Goal: Find specific page/section: Find specific page/section

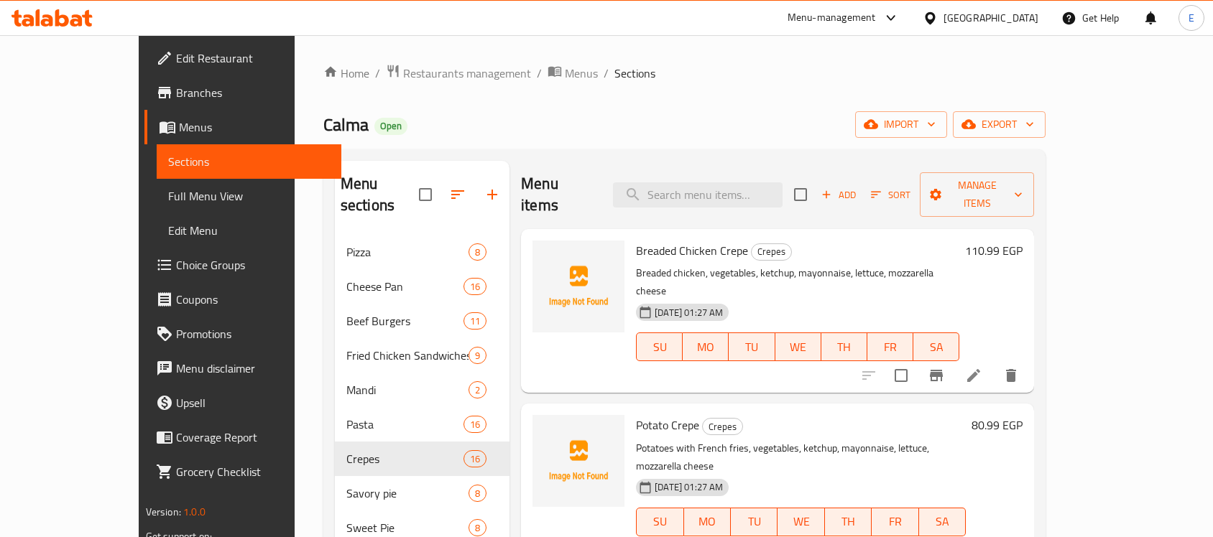
scroll to position [147, 0]
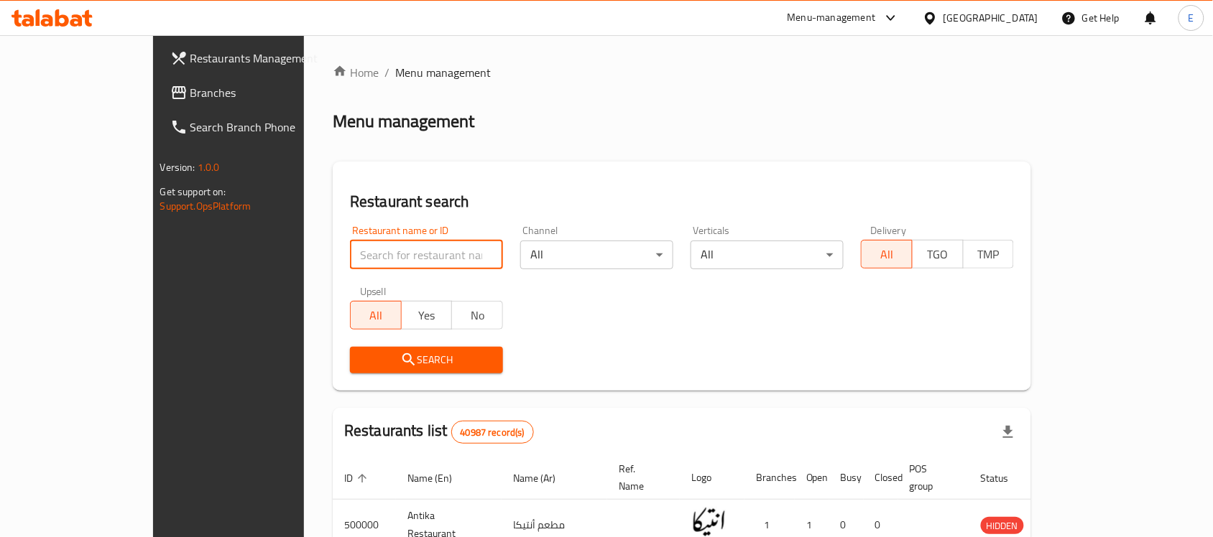
click at [350, 259] on input "search" at bounding box center [426, 255] width 153 height 29
click button "Search" at bounding box center [426, 360] width 153 height 27
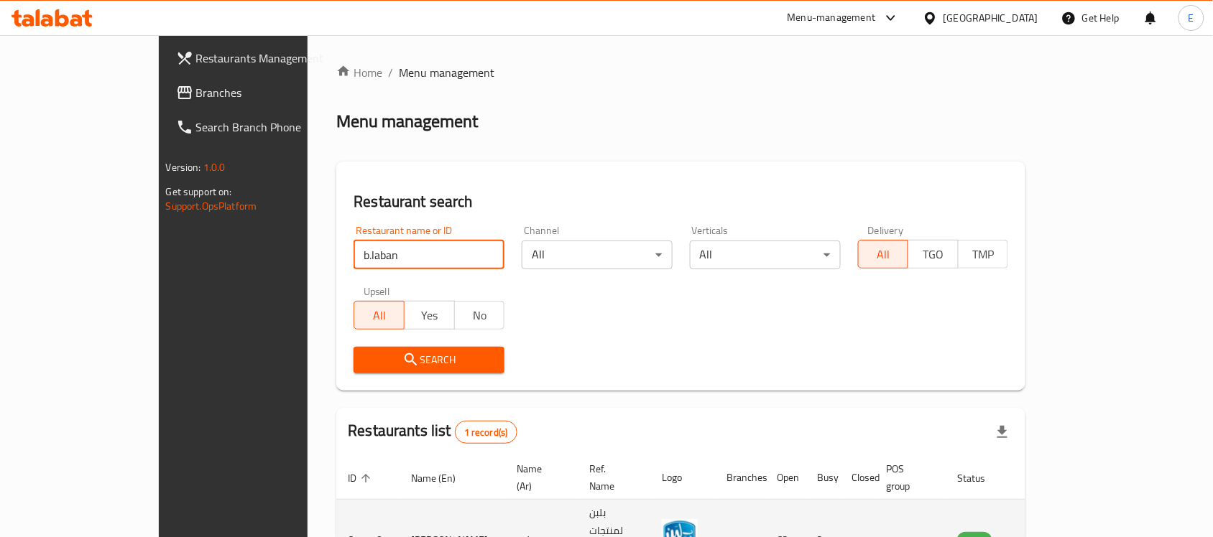
click at [336, 501] on td "677778" at bounding box center [367, 540] width 63 height 81
copy td "677778"
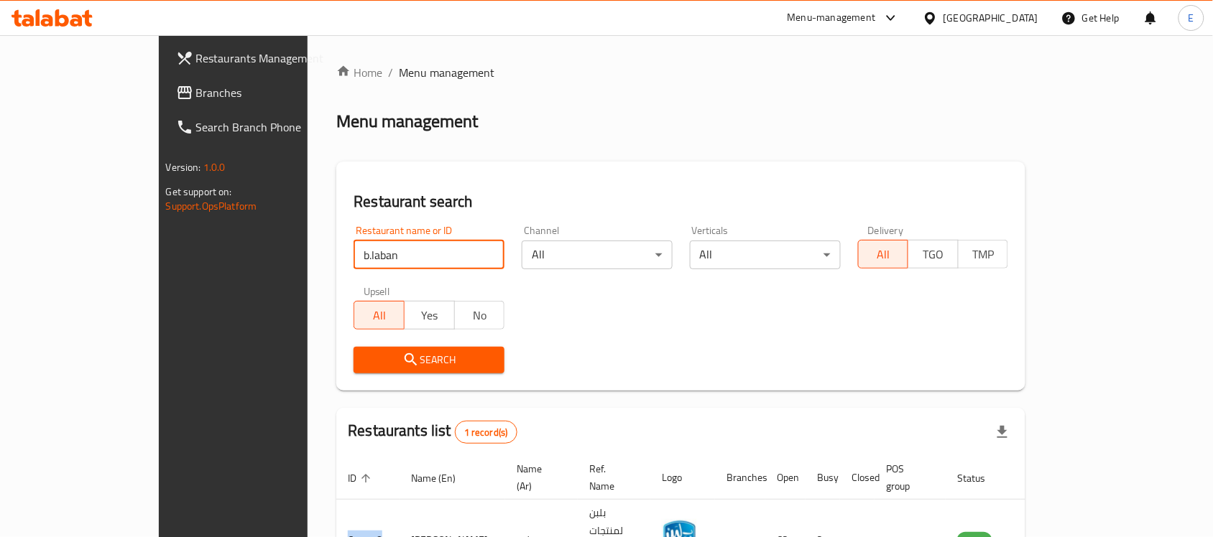
click at [353, 252] on input "b.laban" at bounding box center [428, 255] width 151 height 29
click button "Search" at bounding box center [428, 360] width 151 height 27
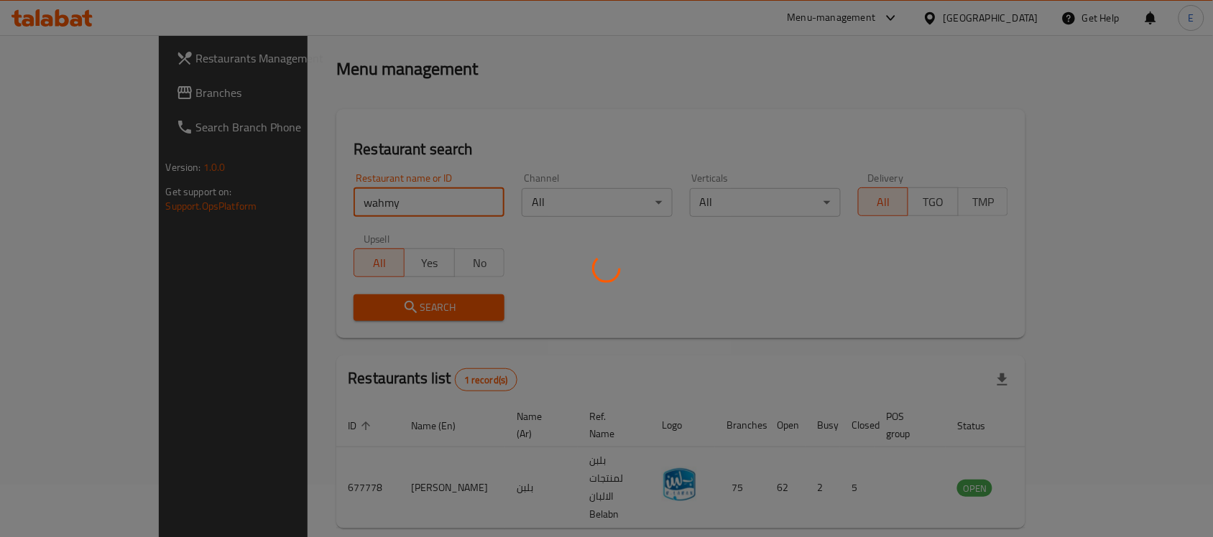
scroll to position [75, 0]
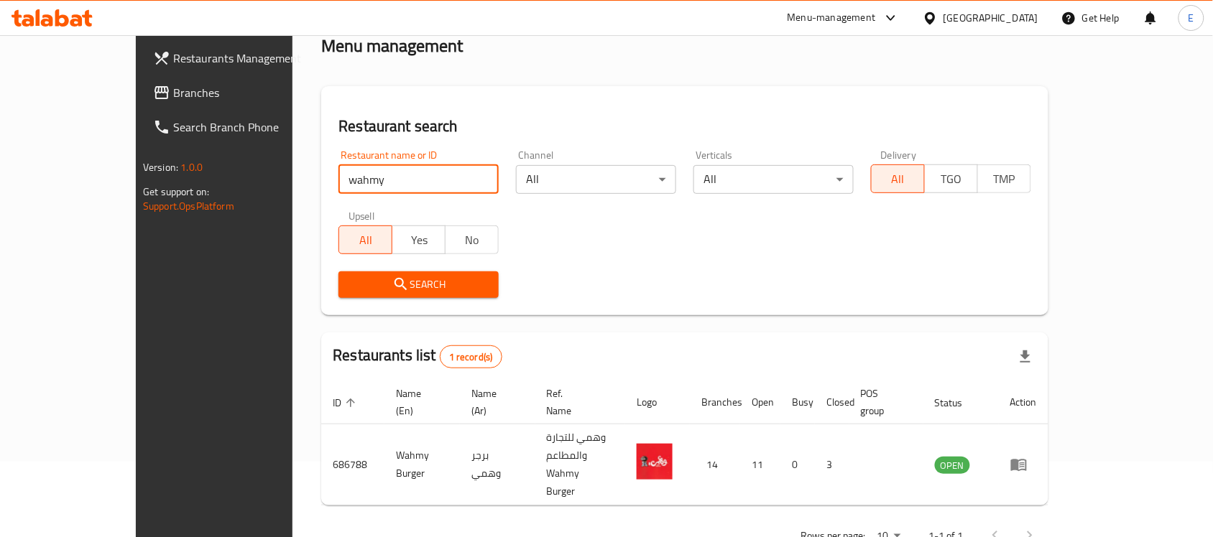
click at [338, 170] on input "wahmy" at bounding box center [418, 179] width 160 height 29
type input "3m shaltat"
click button "Search" at bounding box center [418, 285] width 160 height 27
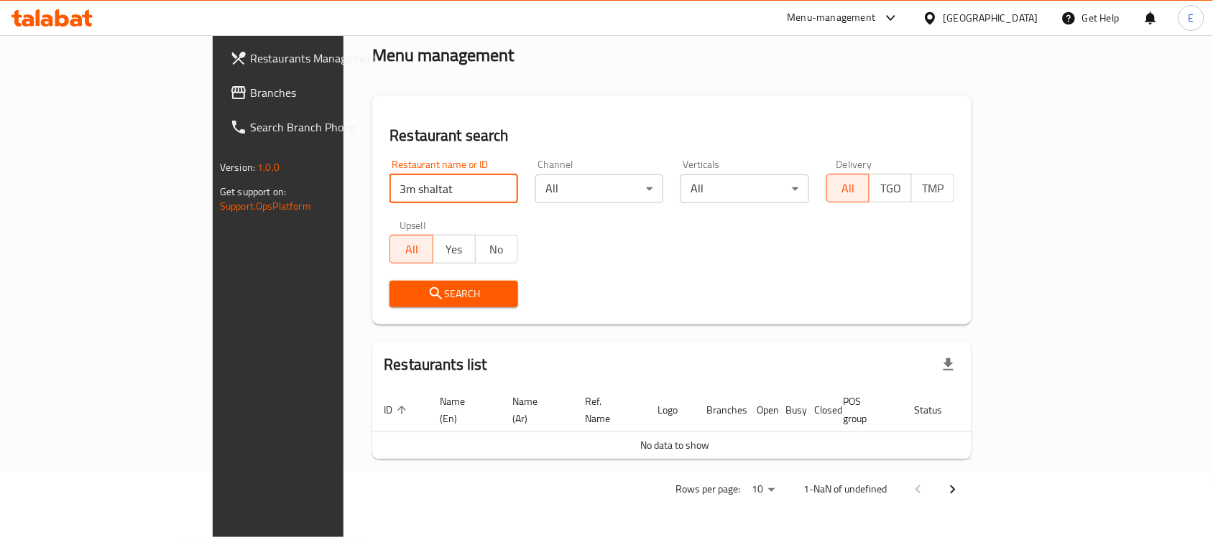
scroll to position [49, 0]
